Goal: Task Accomplishment & Management: Manage account settings

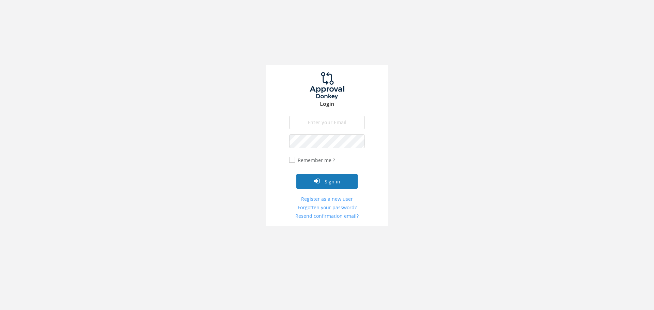
type input "[EMAIL_ADDRESS][DOMAIN_NAME]"
click at [326, 178] on button "Sign in" at bounding box center [326, 181] width 61 height 15
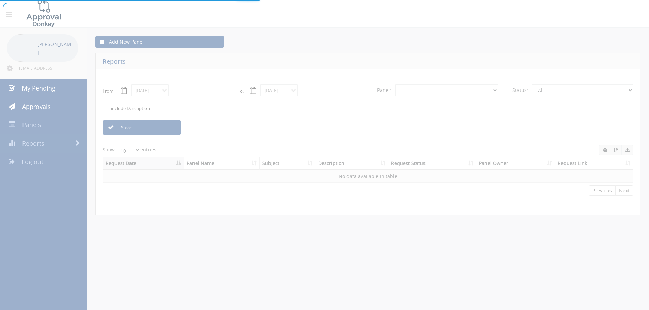
select select "number:0"
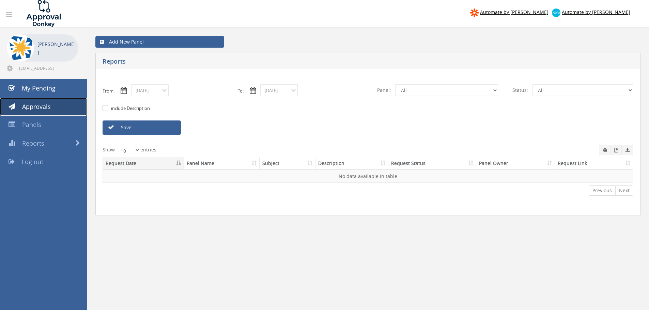
click at [49, 109] on span "Approvals" at bounding box center [36, 107] width 29 height 8
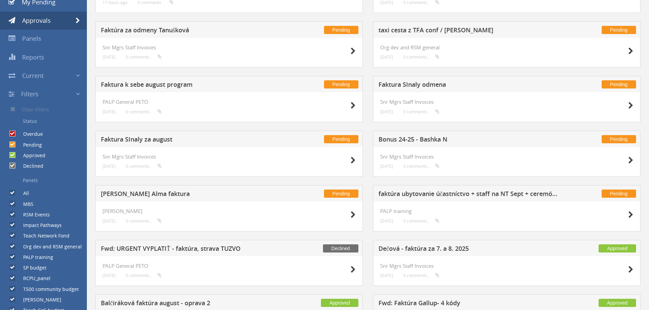
scroll to position [87, 0]
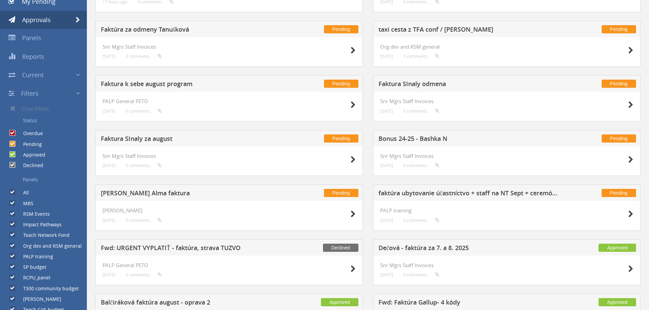
click at [156, 32] on h5 "Faktúra za odmeny Tanušková" at bounding box center [191, 30] width 180 height 9
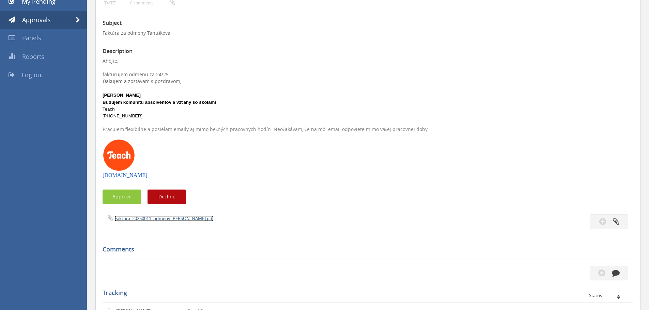
click at [158, 220] on link "Faktura_20250011_odmeny [PERSON_NAME].pdf" at bounding box center [163, 219] width 99 height 6
click at [40, 22] on span "Approvals" at bounding box center [36, 20] width 29 height 8
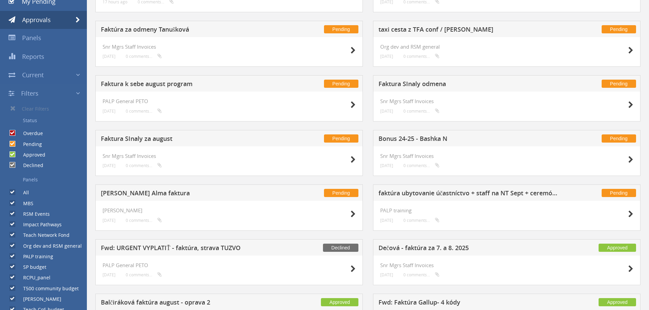
click at [38, 155] on label "Approved" at bounding box center [30, 155] width 29 height 7
click at [14, 155] on input "Approved" at bounding box center [12, 155] width 4 height 4
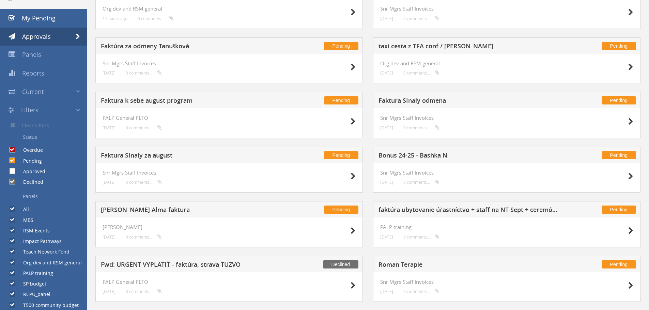
scroll to position [63, 0]
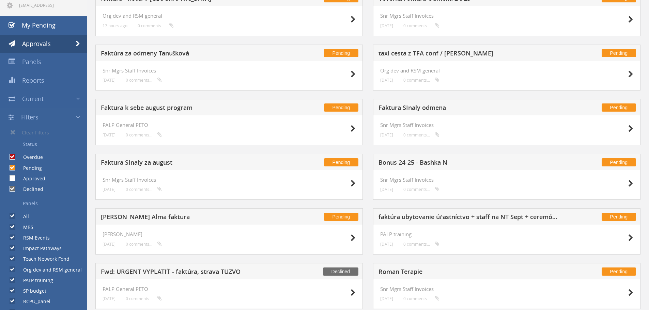
click at [40, 178] on label "Approved" at bounding box center [30, 178] width 29 height 7
click at [14, 178] on input "Approved" at bounding box center [12, 178] width 4 height 4
checkbox input "true"
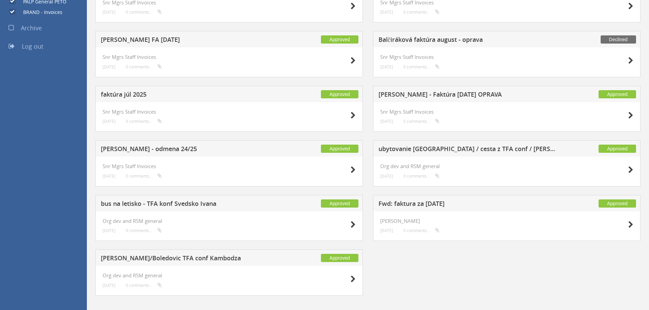
scroll to position [467, 0]
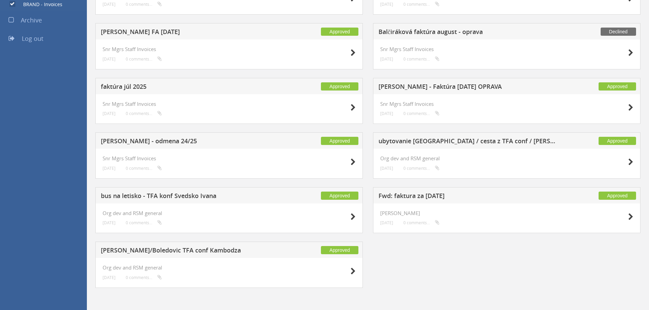
click at [418, 196] on h5 "Fwd: faktura za [DATE]" at bounding box center [468, 197] width 180 height 9
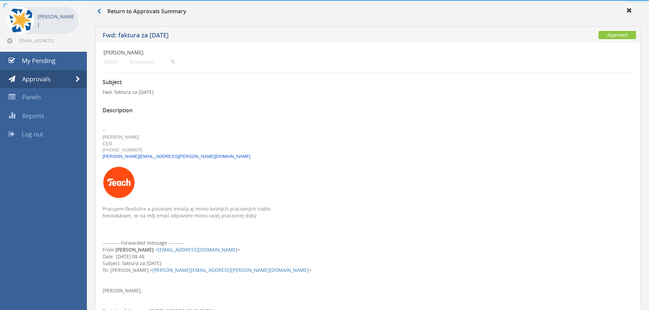
scroll to position [467, 0]
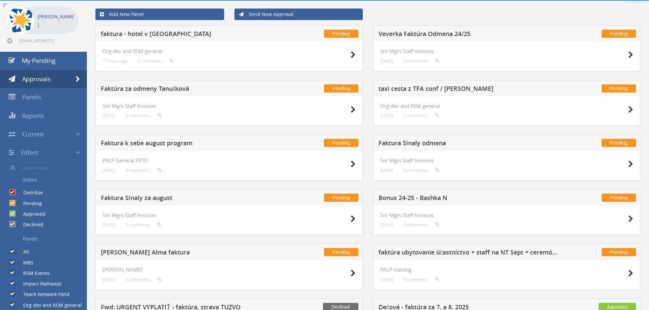
scroll to position [467, 0]
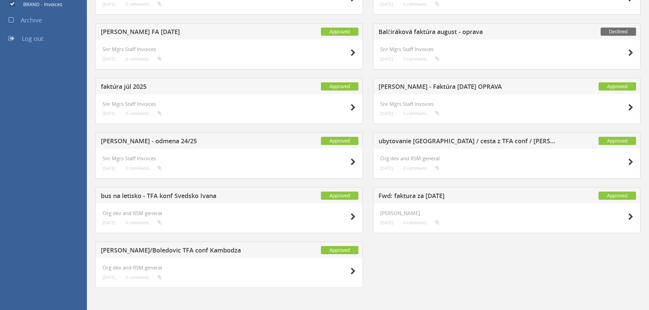
click at [142, 86] on h5 "faktúra júl 2025" at bounding box center [191, 87] width 180 height 9
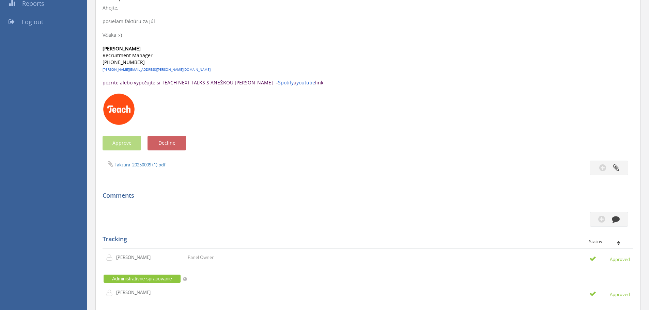
scroll to position [136, 0]
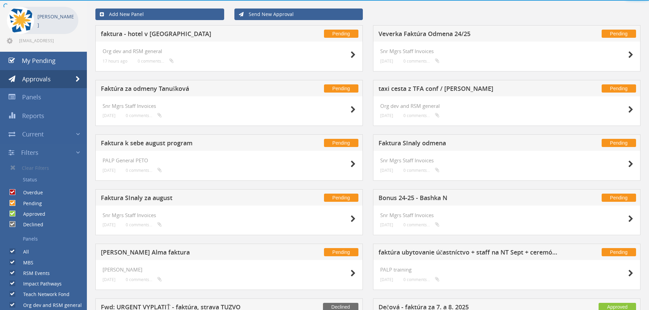
scroll to position [136, 0]
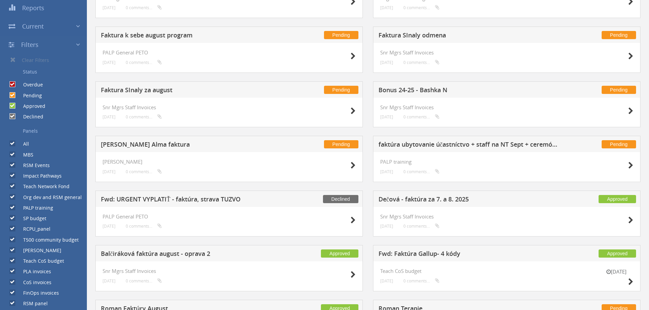
click at [172, 145] on h5 "[PERSON_NAME] Alma faktura" at bounding box center [191, 145] width 180 height 9
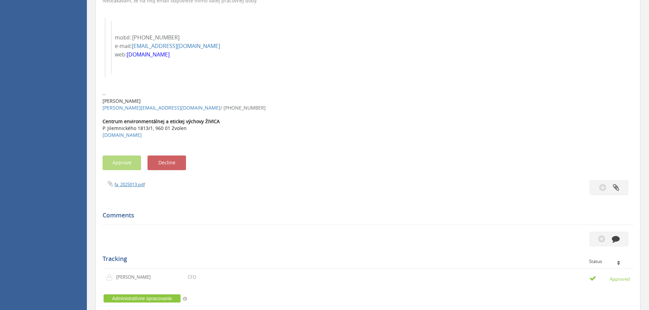
scroll to position [245, 0]
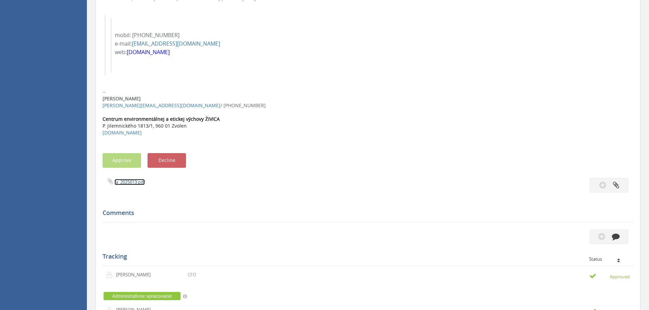
click at [134, 181] on link "fa_2025013.pdf" at bounding box center [129, 182] width 30 height 6
click at [213, 207] on div "Comments" at bounding box center [368, 213] width 531 height 20
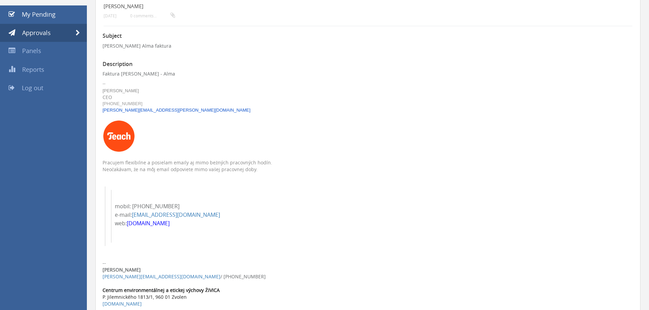
scroll to position [0, 0]
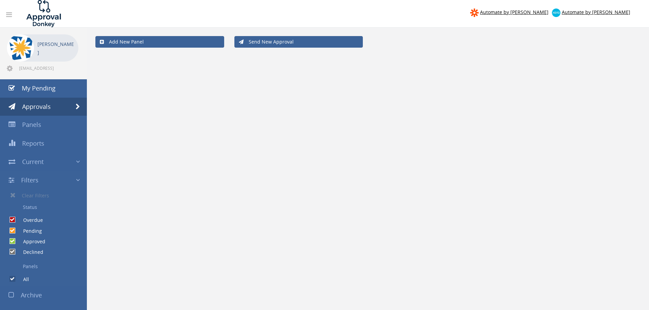
scroll to position [28, 0]
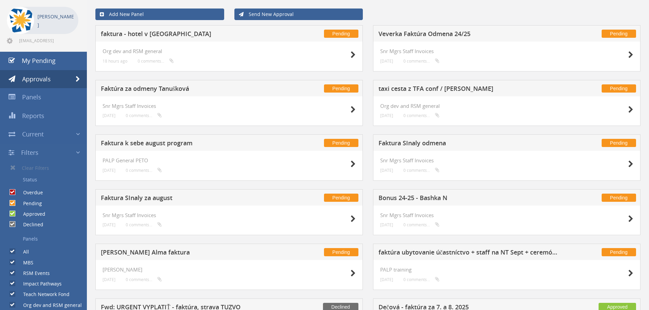
click at [149, 199] on h5 "Faktura SInaly za august" at bounding box center [191, 199] width 180 height 9
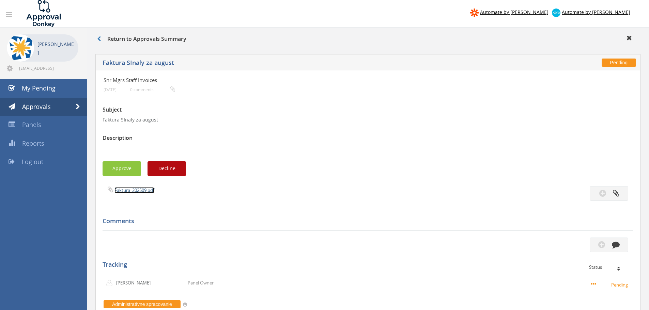
click at [128, 191] on link "Faktura_202509.pdf" at bounding box center [134, 190] width 40 height 6
click at [100, 38] on icon at bounding box center [99, 38] width 4 height 5
click at [99, 38] on icon at bounding box center [99, 38] width 4 height 5
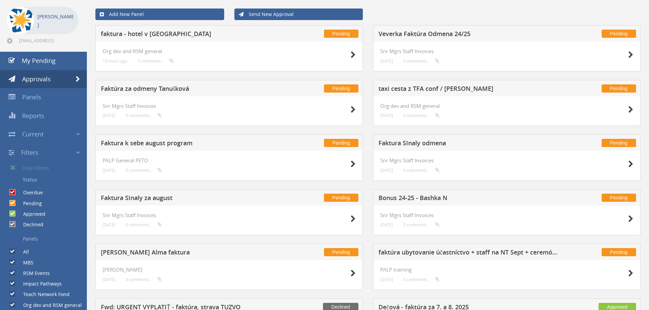
click at [420, 142] on h5 "Faktura SInaly odmena" at bounding box center [468, 144] width 180 height 9
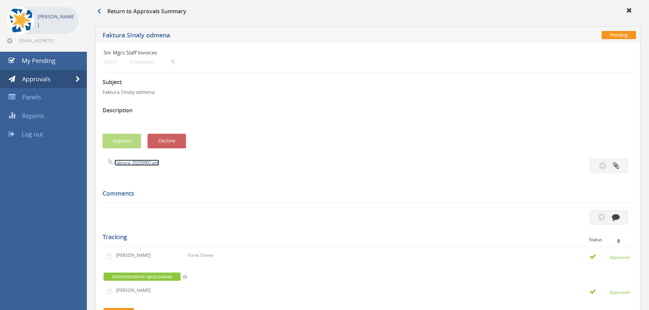
click at [128, 162] on link "Faktura_20250901.pdf" at bounding box center [136, 163] width 45 height 6
click at [97, 11] on icon at bounding box center [99, 11] width 4 height 5
click at [51, 60] on span "My Pending" at bounding box center [39, 61] width 34 height 8
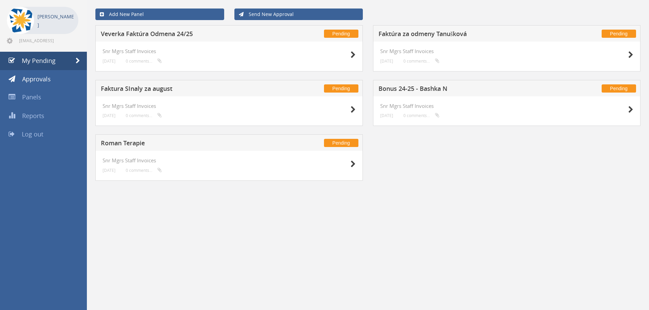
click at [419, 34] on h5 "Faktúra za odmeny Tanušková" at bounding box center [468, 35] width 180 height 9
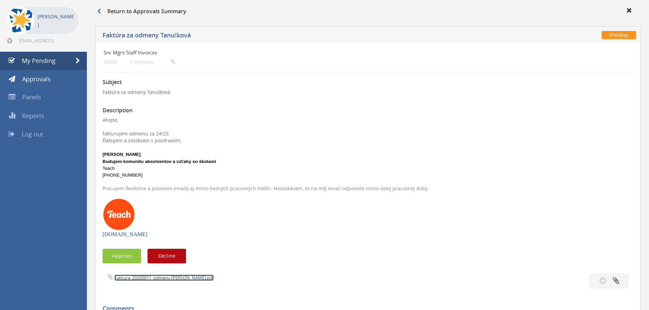
click at [142, 278] on link "Faktura_20250011_odmeny [PERSON_NAME].pdf" at bounding box center [163, 278] width 99 height 6
click at [125, 253] on button "Approve" at bounding box center [122, 256] width 38 height 15
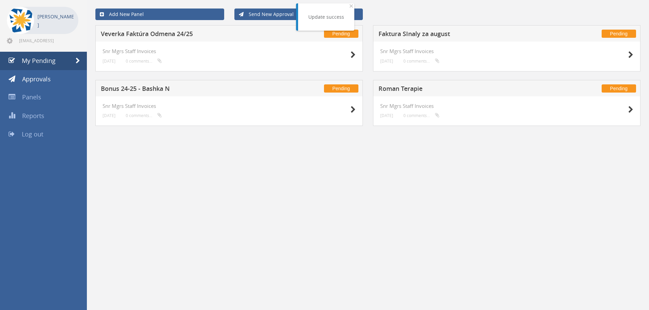
click at [148, 33] on h5 "Veverka Faktúra Odmena 24/25" at bounding box center [191, 35] width 180 height 9
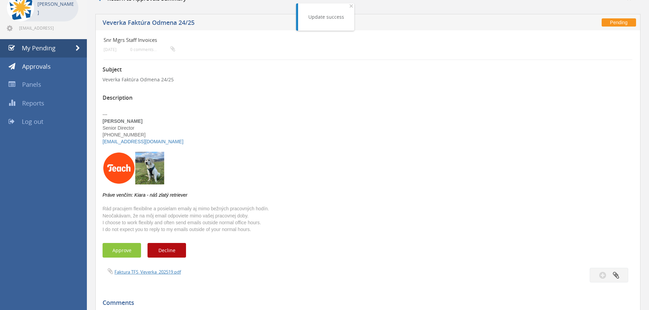
scroll to position [41, 0]
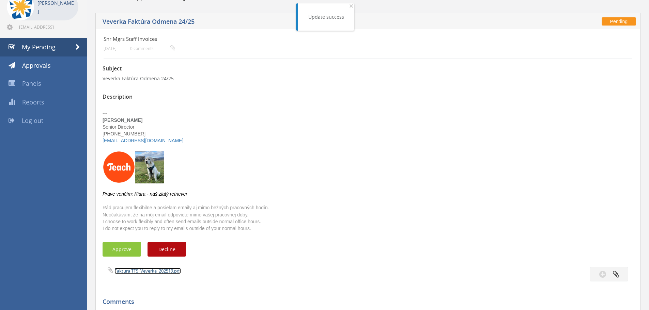
click at [131, 272] on link "Faktura TFS_Veverka_202519.pdf" at bounding box center [147, 271] width 66 height 6
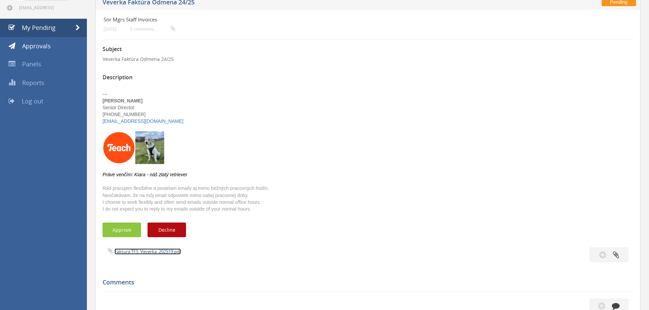
scroll to position [0, 0]
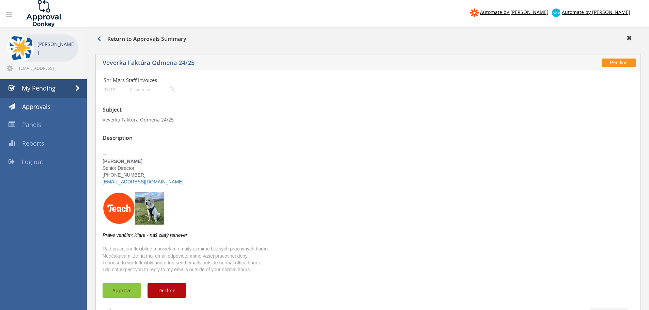
click at [111, 290] on button "Approve" at bounding box center [122, 290] width 38 height 15
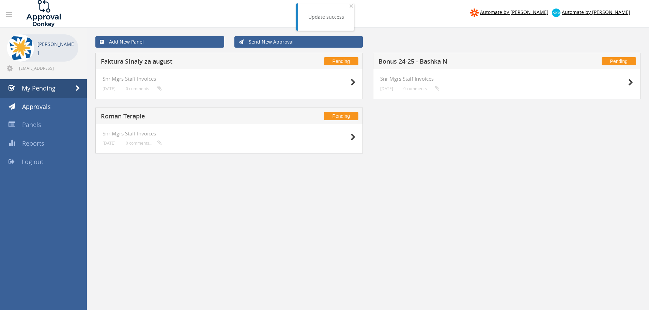
click at [418, 61] on h5 "Bonus 24-25 - Bashka N" at bounding box center [468, 62] width 180 height 9
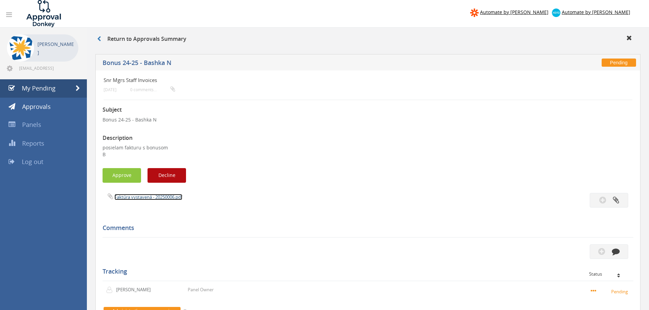
click at [133, 196] on link "Faktúra vystavená - 20250006.pdf" at bounding box center [148, 197] width 68 height 6
click at [124, 175] on button "Approve" at bounding box center [122, 175] width 38 height 15
